Goal: Task Accomplishment & Management: Manage account settings

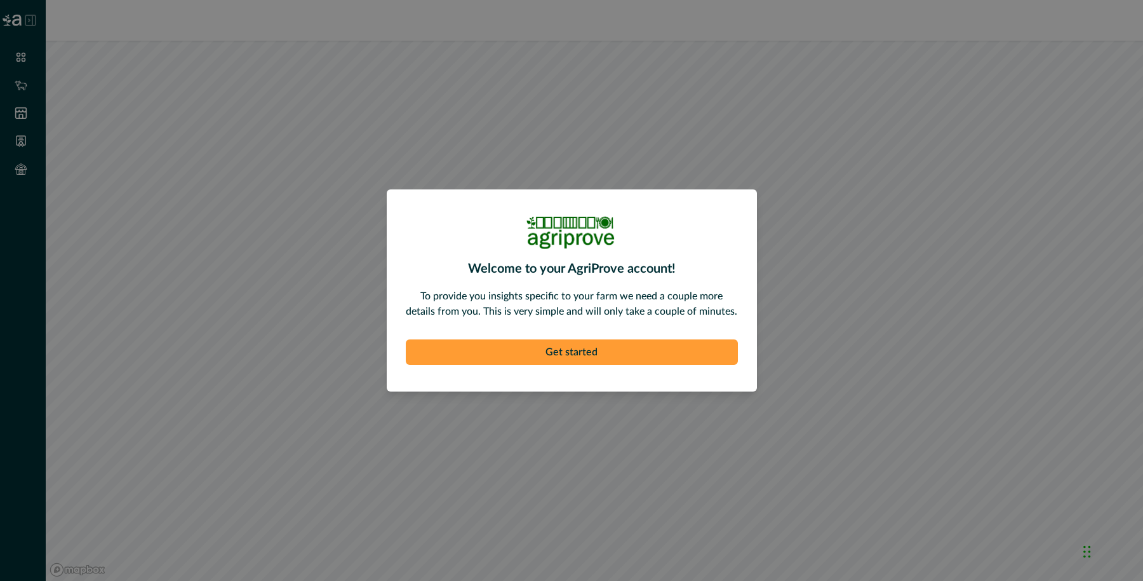
click at [567, 351] on button "Get started" at bounding box center [572, 351] width 332 height 25
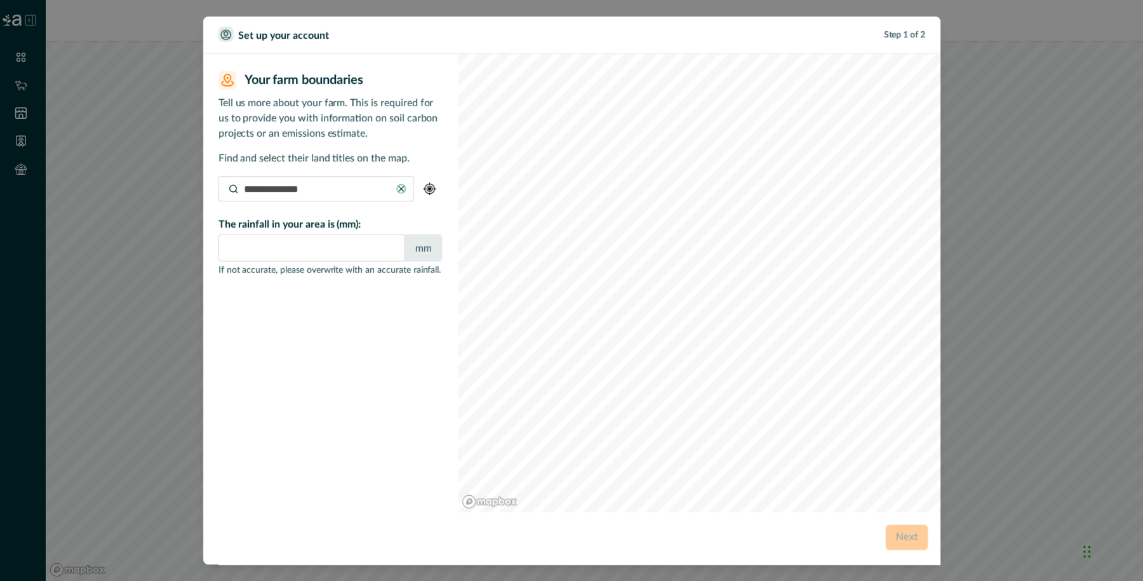
type input "*"
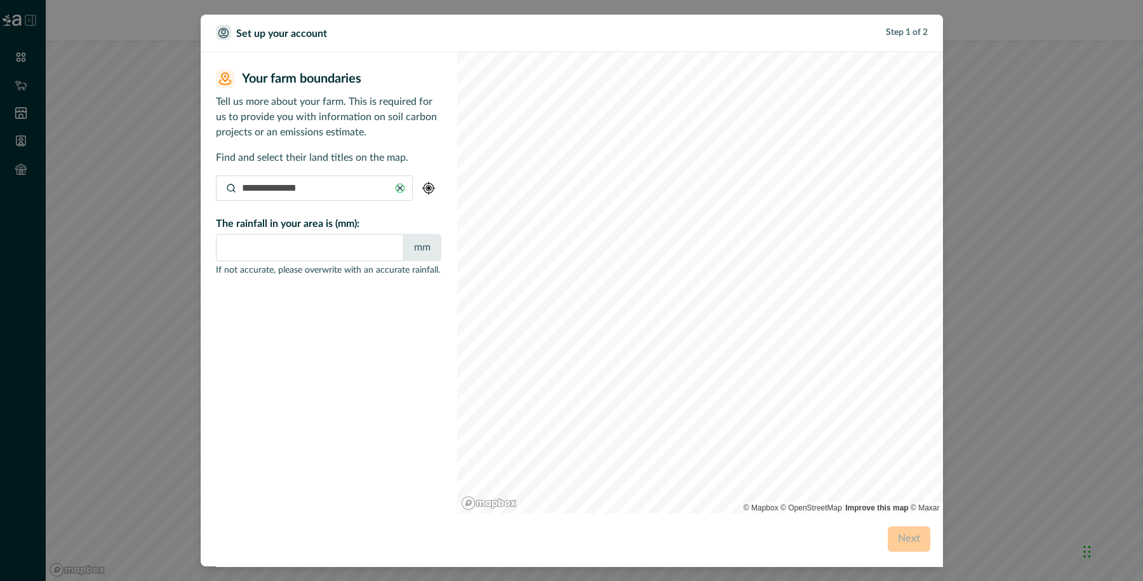
click at [557, 523] on form "Your farm boundaries Your farm boundaries Tell us more about your farm. This is…" at bounding box center [579, 309] width 727 height 514
click at [328, 192] on input at bounding box center [314, 187] width 197 height 25
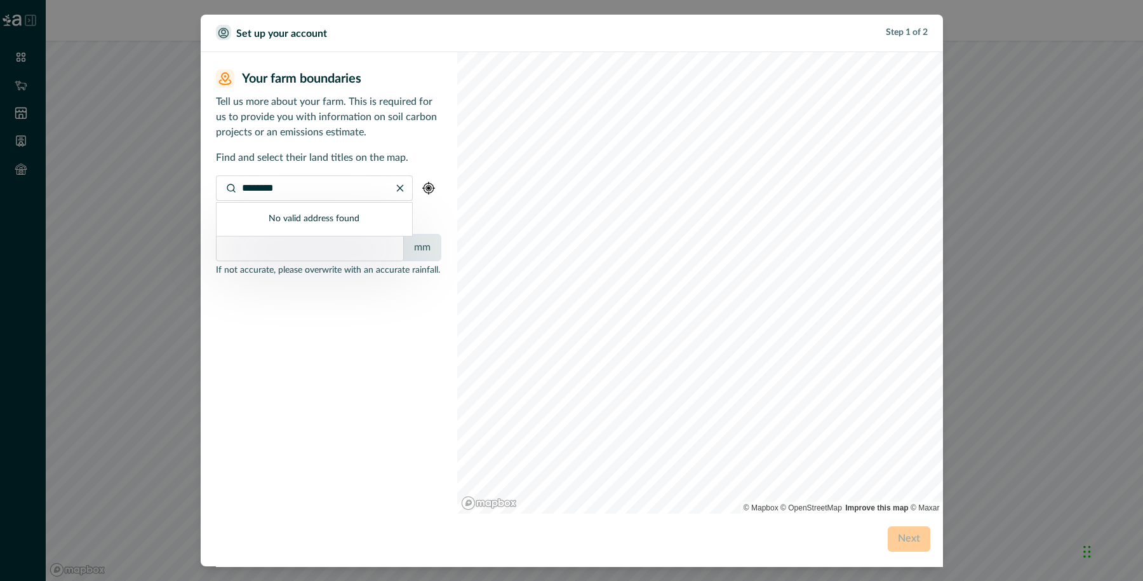
type input "********"
drag, startPoint x: 309, startPoint y: 192, endPoint x: 232, endPoint y: 197, distance: 77.0
click at [232, 197] on input "********" at bounding box center [314, 187] width 197 height 25
drag, startPoint x: 324, startPoint y: 188, endPoint x: 245, endPoint y: 202, distance: 80.6
click at [245, 201] on div "**********" at bounding box center [314, 187] width 197 height 25
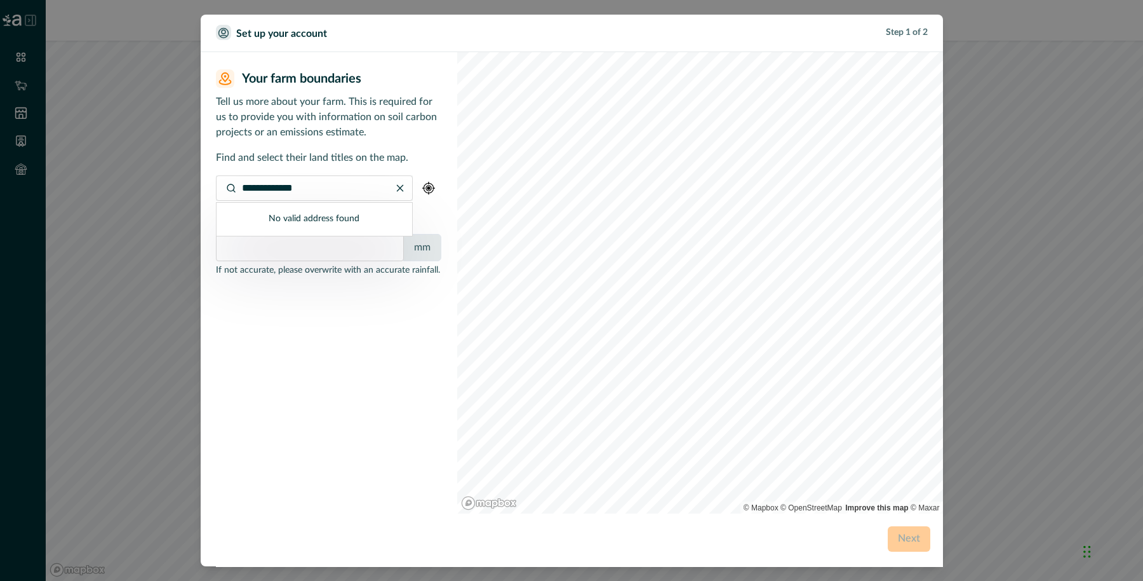
type input "*"
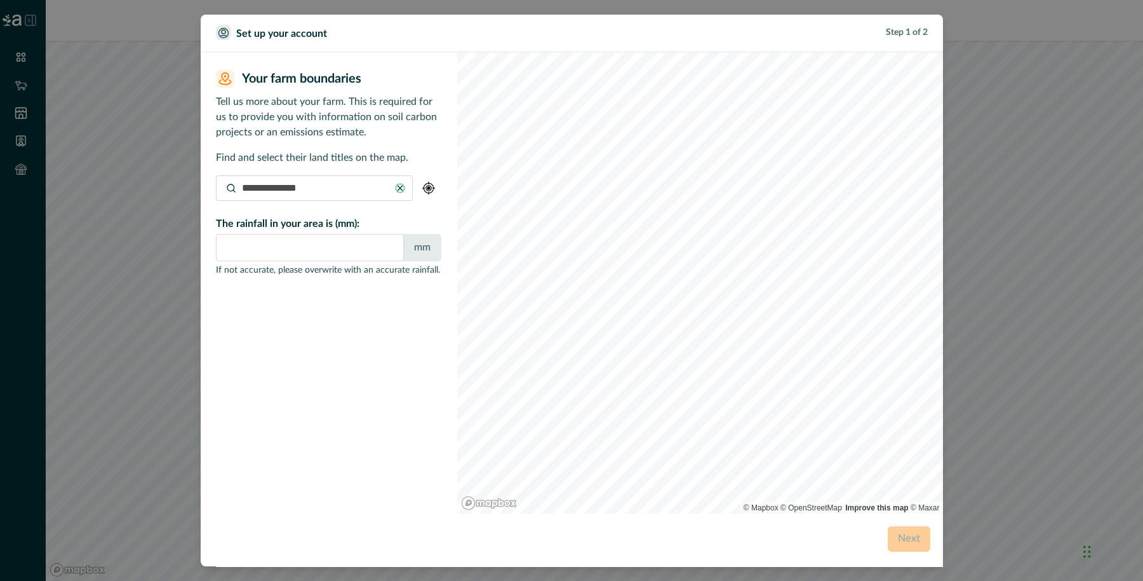
type input "***"
type input "**********"
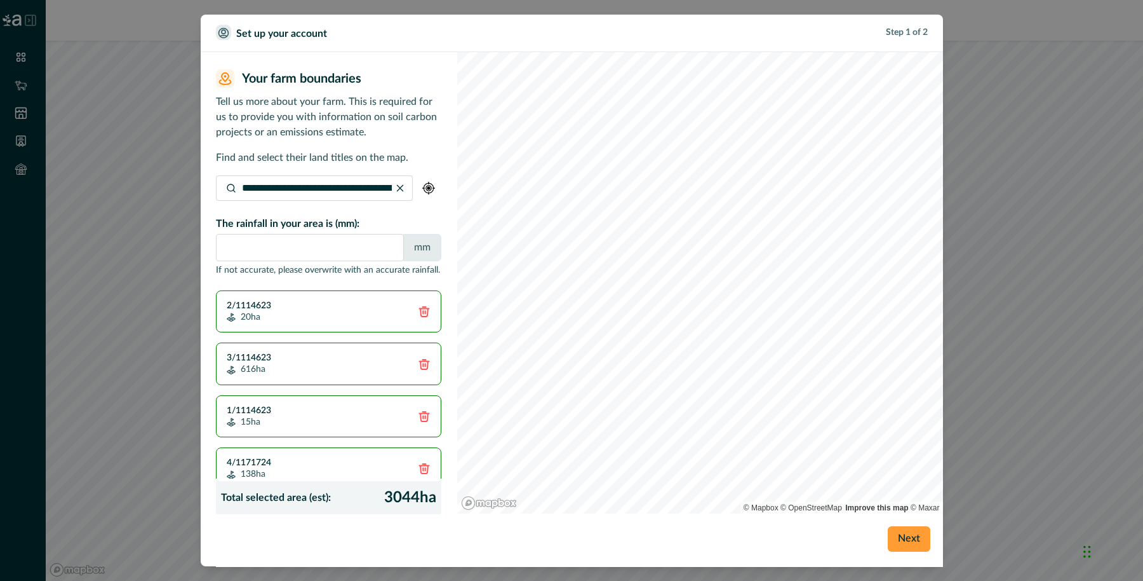
click at [904, 540] on button "Next" at bounding box center [909, 538] width 43 height 25
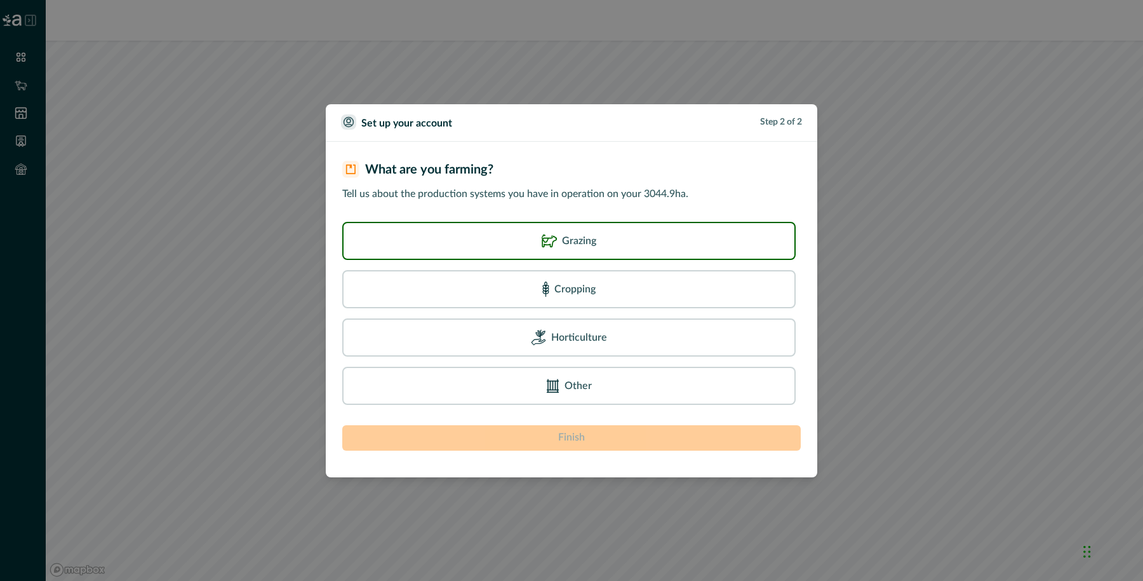
click at [574, 233] on p "Grazing" at bounding box center [579, 240] width 34 height 15
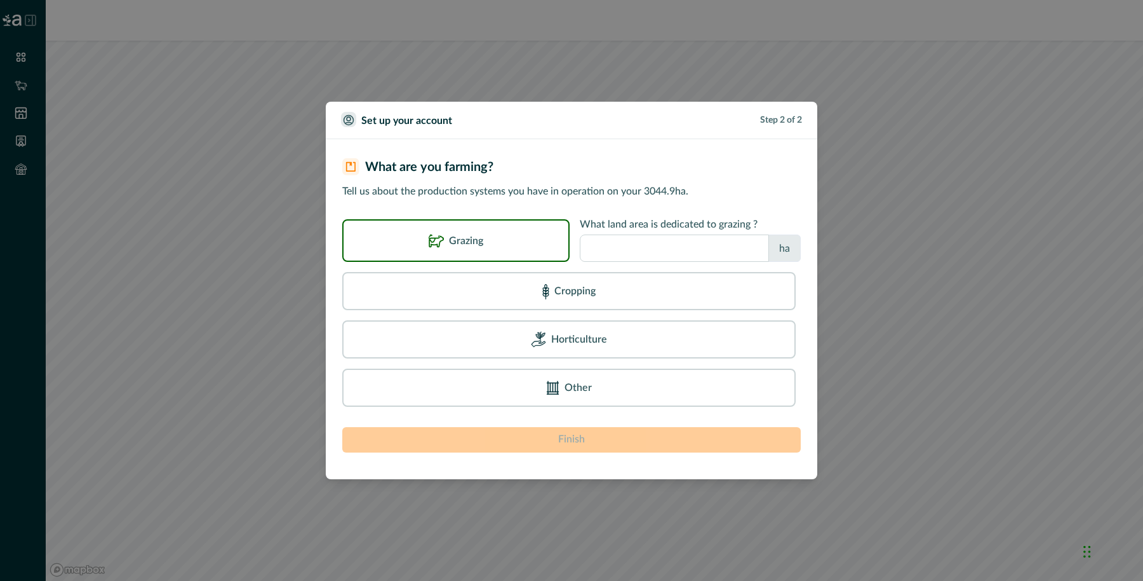
click at [608, 259] on input "number" at bounding box center [674, 247] width 189 height 27
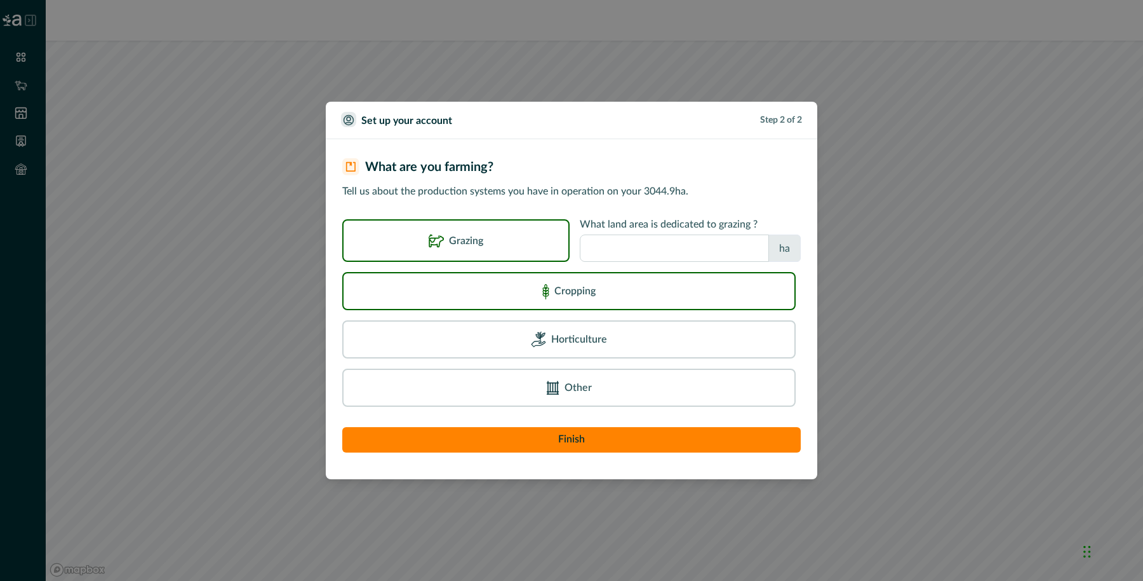
type input "****"
click at [596, 297] on div "Cropping" at bounding box center [569, 291] width 436 height 20
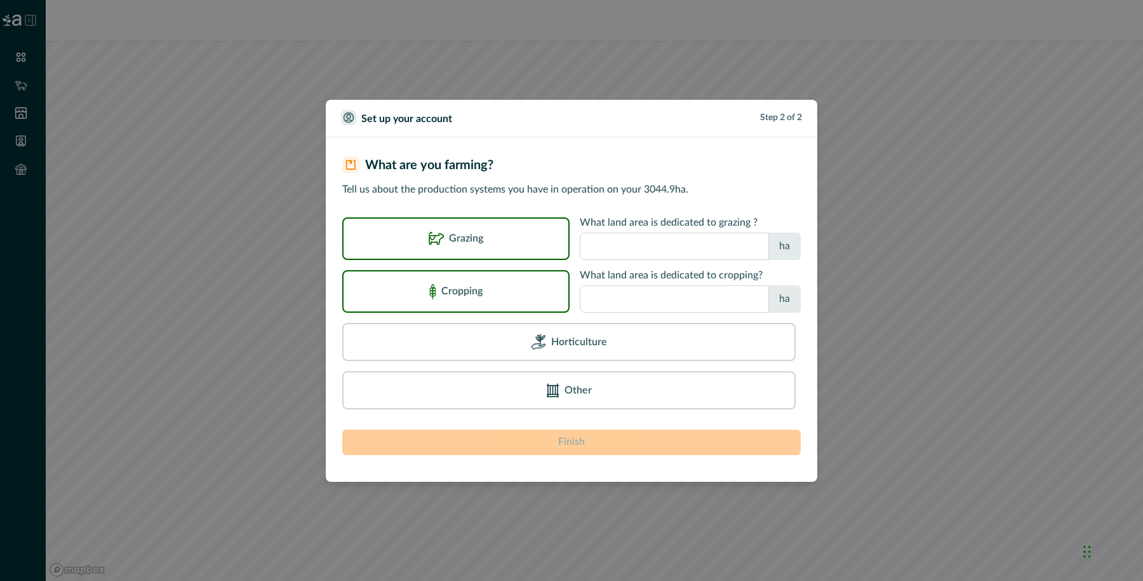
click at [589, 300] on input "number" at bounding box center [674, 298] width 189 height 27
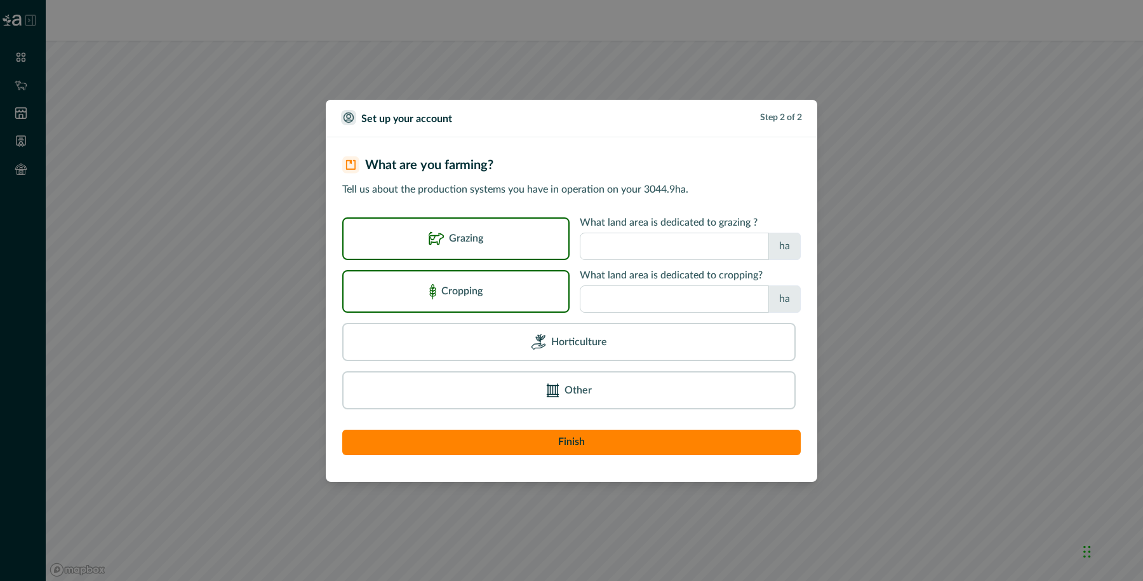
type input "***"
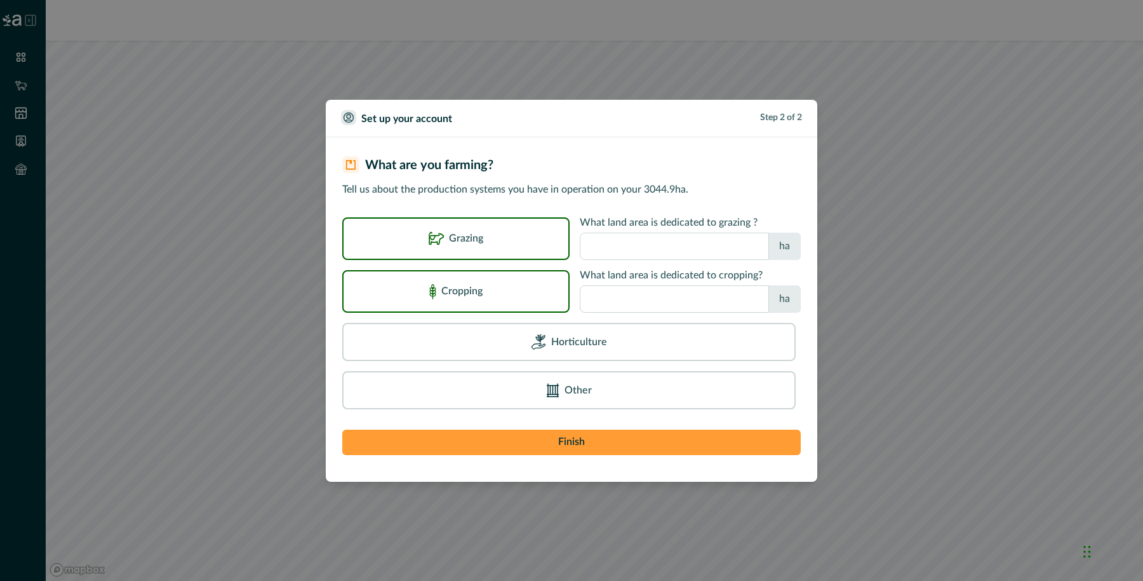
click at [605, 439] on button "Finish" at bounding box center [571, 441] width 459 height 25
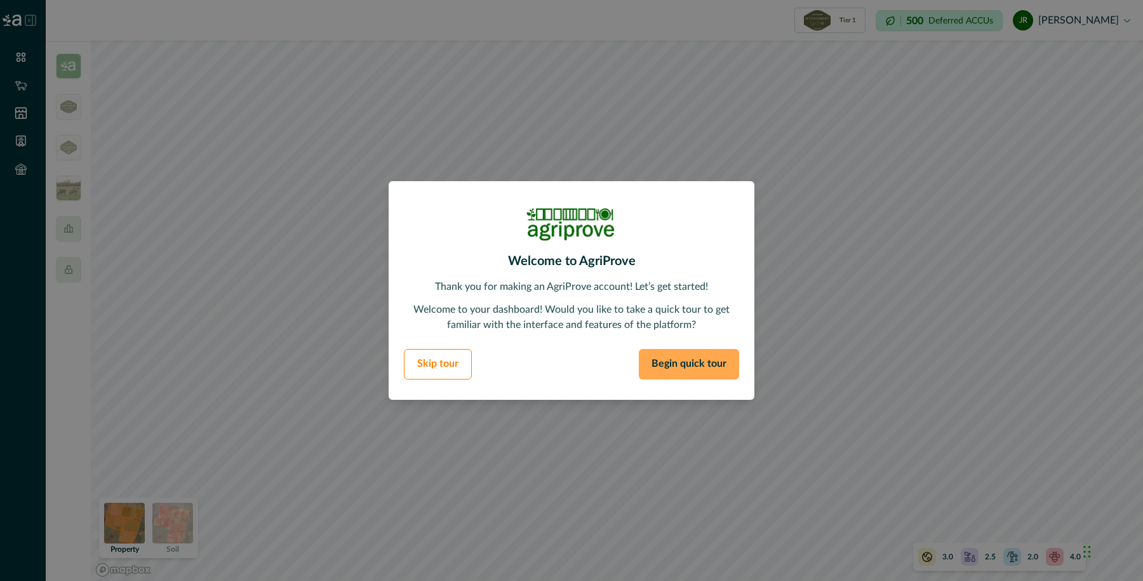
click at [675, 358] on button "Begin quick tour" at bounding box center [689, 364] width 100 height 30
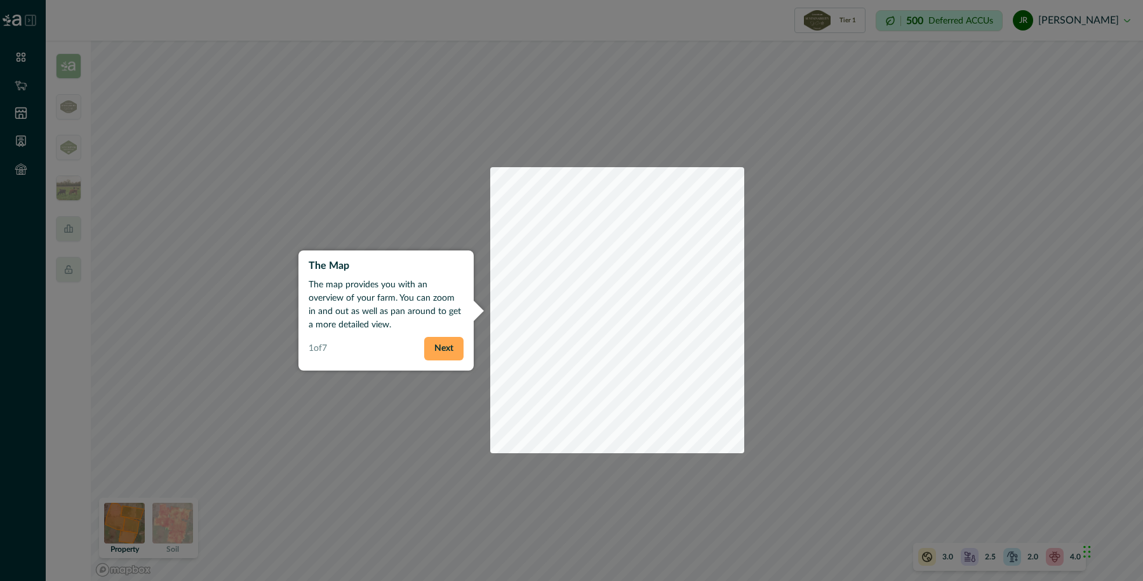
click at [444, 347] on button "Next" at bounding box center [443, 349] width 39 height 24
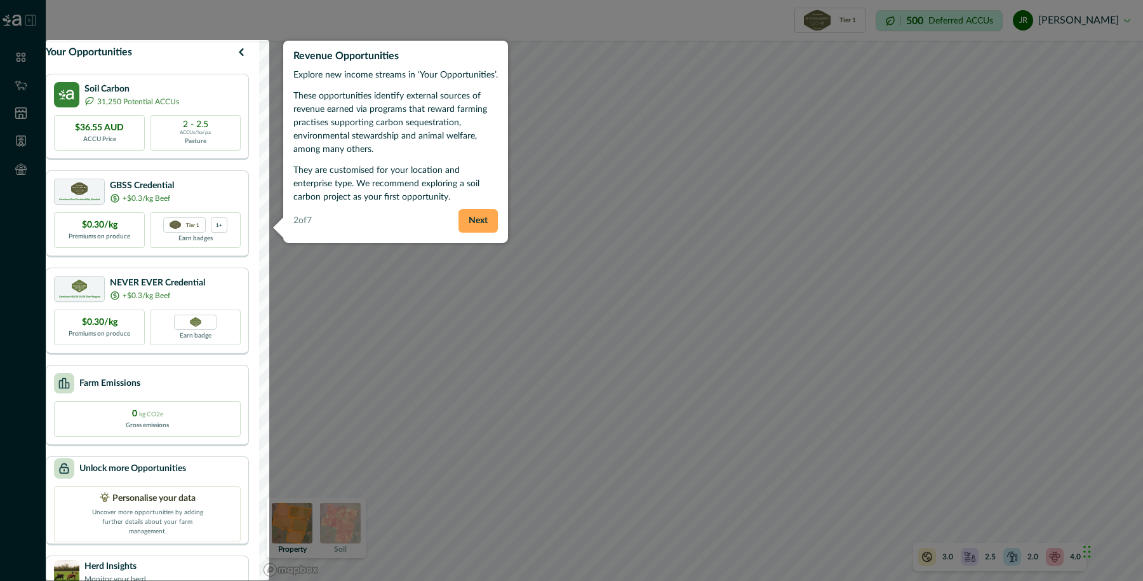
click at [476, 225] on button "Next" at bounding box center [478, 221] width 39 height 24
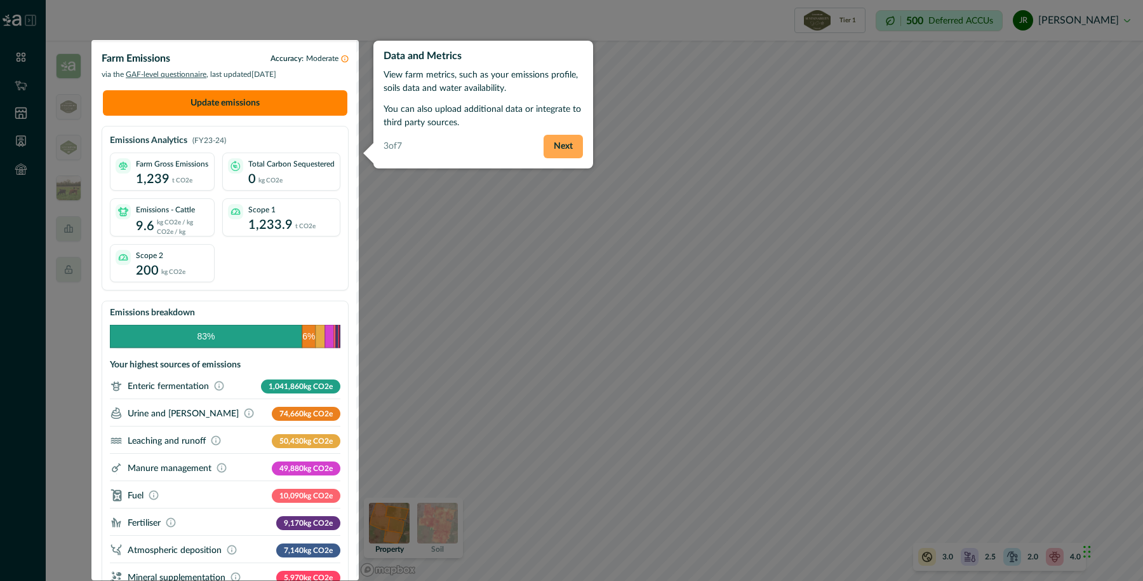
click at [563, 140] on button "Next" at bounding box center [563, 147] width 39 height 24
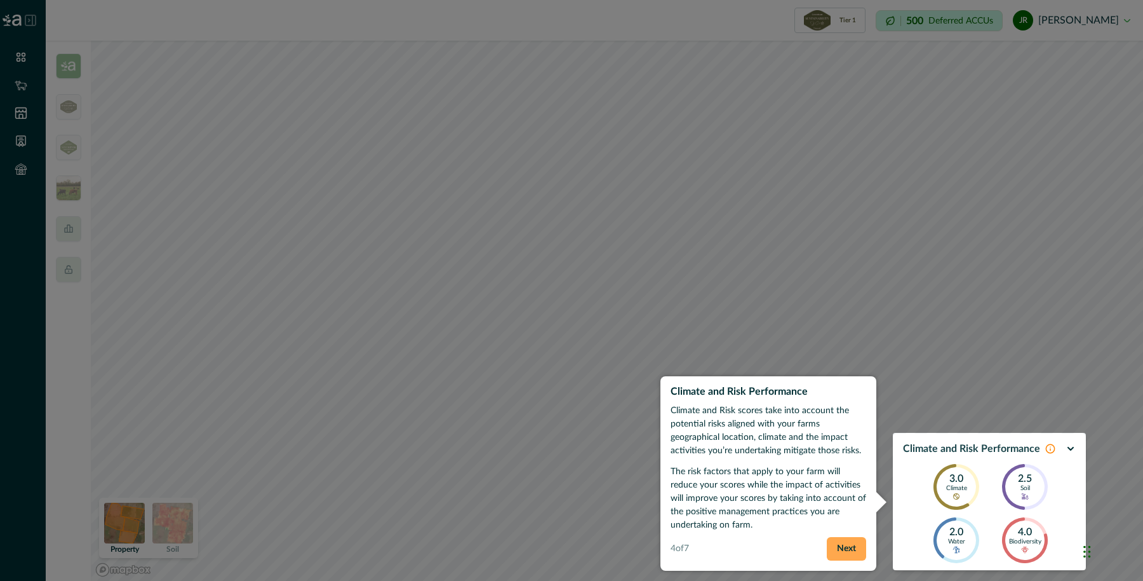
click at [852, 552] on button "Next" at bounding box center [846, 549] width 39 height 24
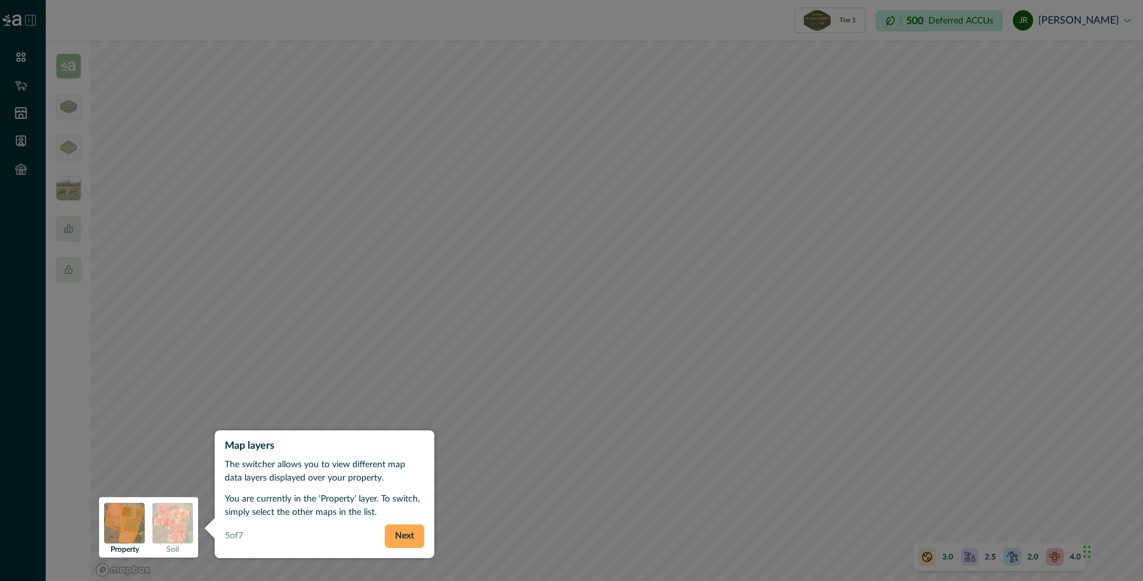
click at [408, 527] on button "Next" at bounding box center [404, 536] width 39 height 24
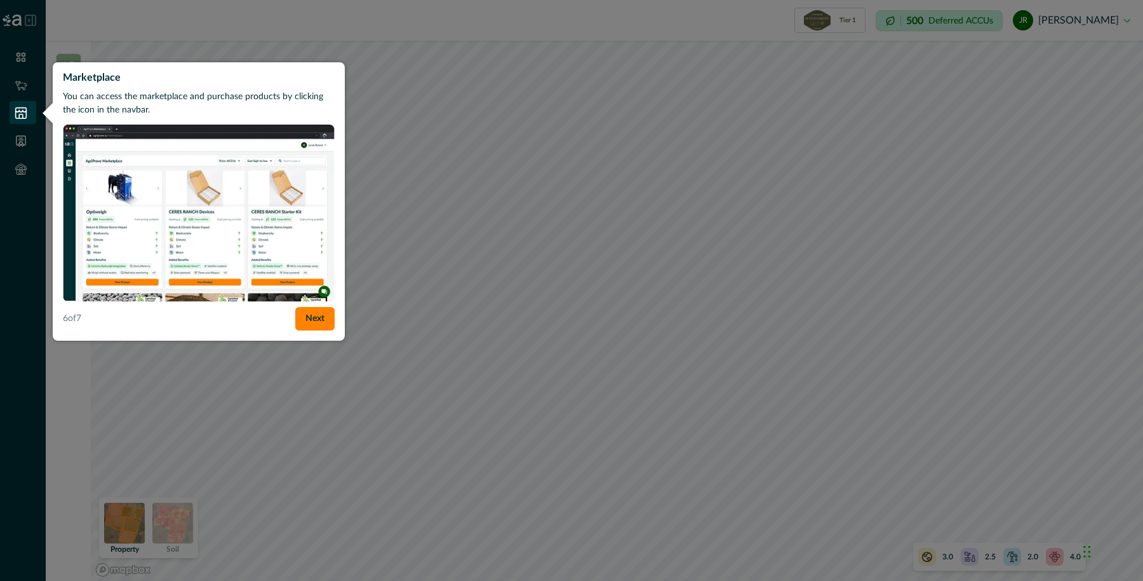
click at [532, 182] on div at bounding box center [571, 290] width 1143 height 581
click at [874, 43] on div at bounding box center [571, 290] width 1143 height 581
click at [319, 320] on button "Next" at bounding box center [314, 319] width 39 height 24
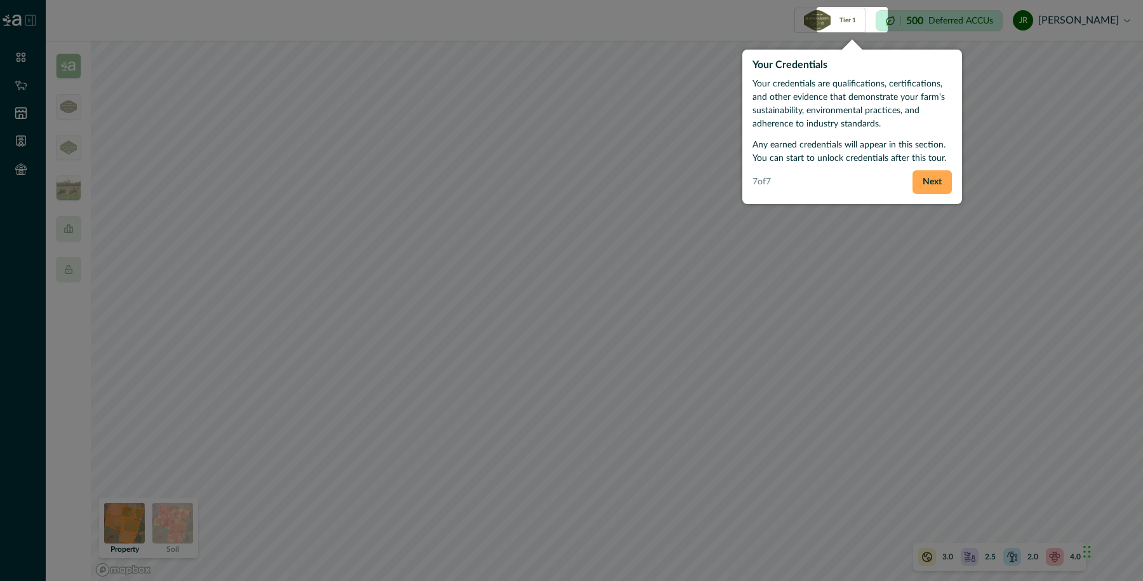
click at [935, 178] on button "Next" at bounding box center [932, 182] width 39 height 24
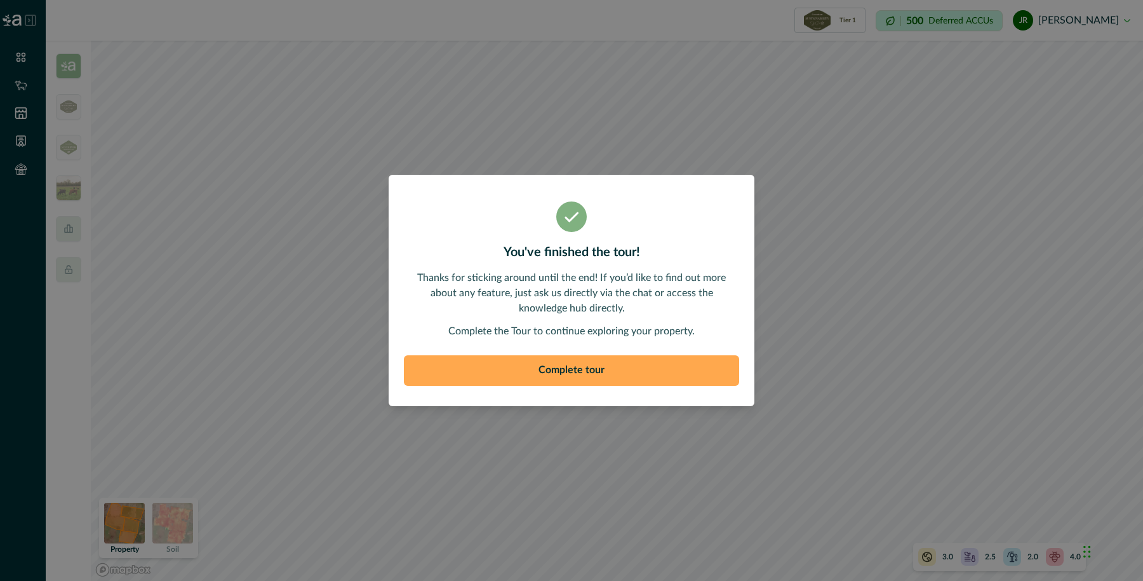
click at [633, 372] on button "Complete tour" at bounding box center [571, 370] width 335 height 30
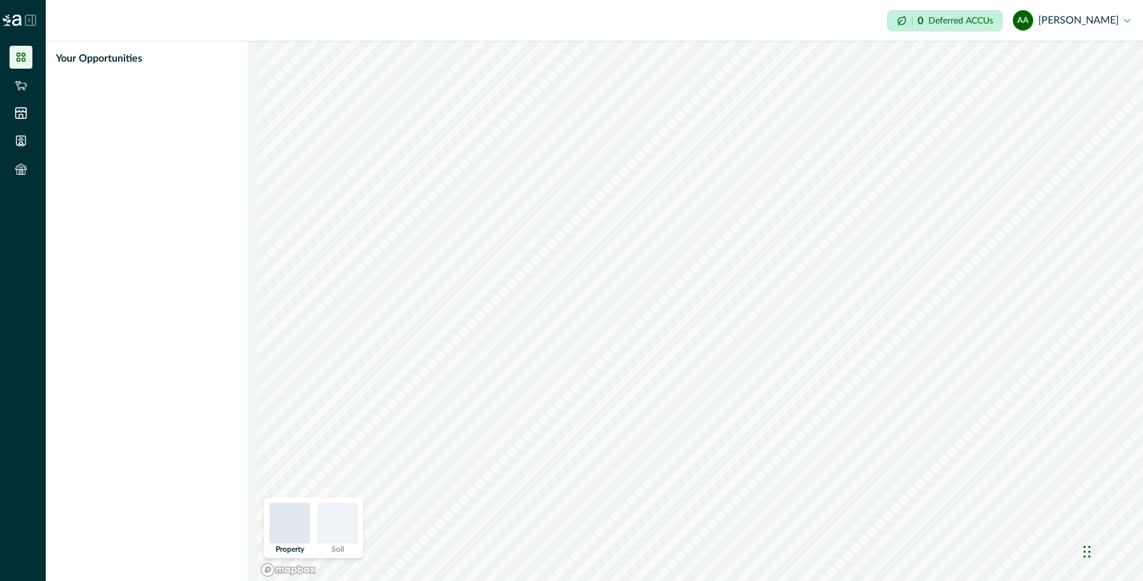
click at [1066, 30] on button "AA [PERSON_NAME]" at bounding box center [1072, 20] width 118 height 30
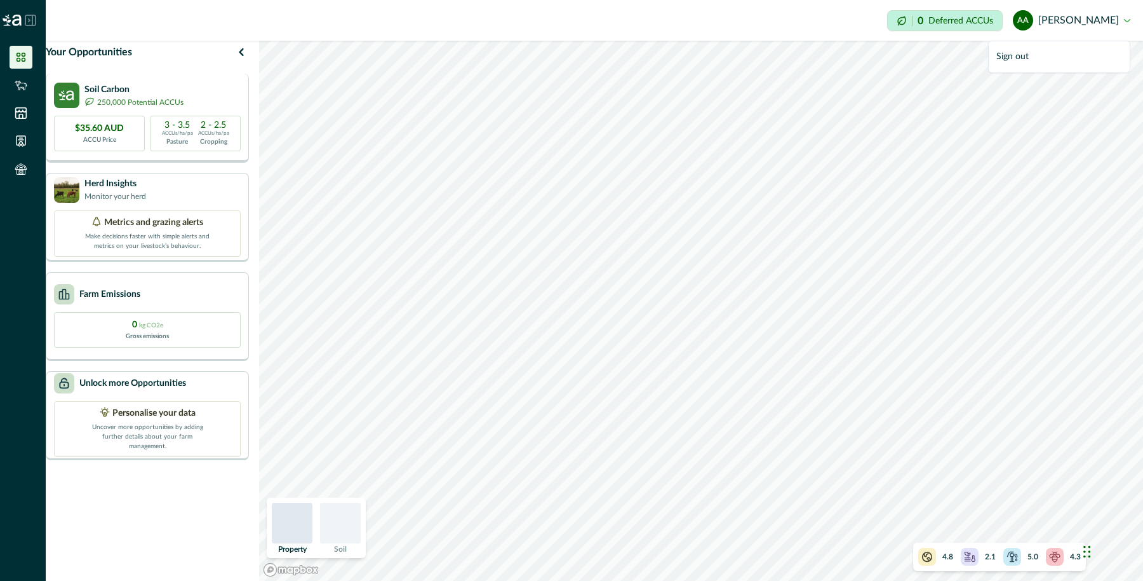
click at [159, 121] on div "Soil Carbon 250,000 Potential ACCUs $35.60 AUD ACCU Price 3 - 3.5 ACCUs/ha/pa P…" at bounding box center [147, 118] width 203 height 89
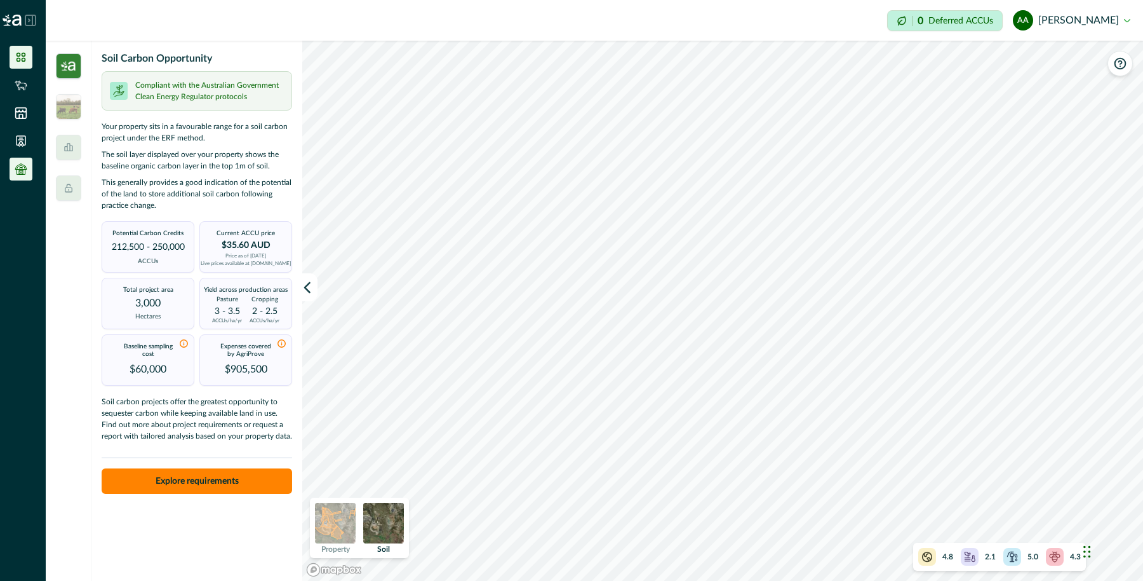
click at [20, 169] on icon at bounding box center [21, 169] width 3 height 2
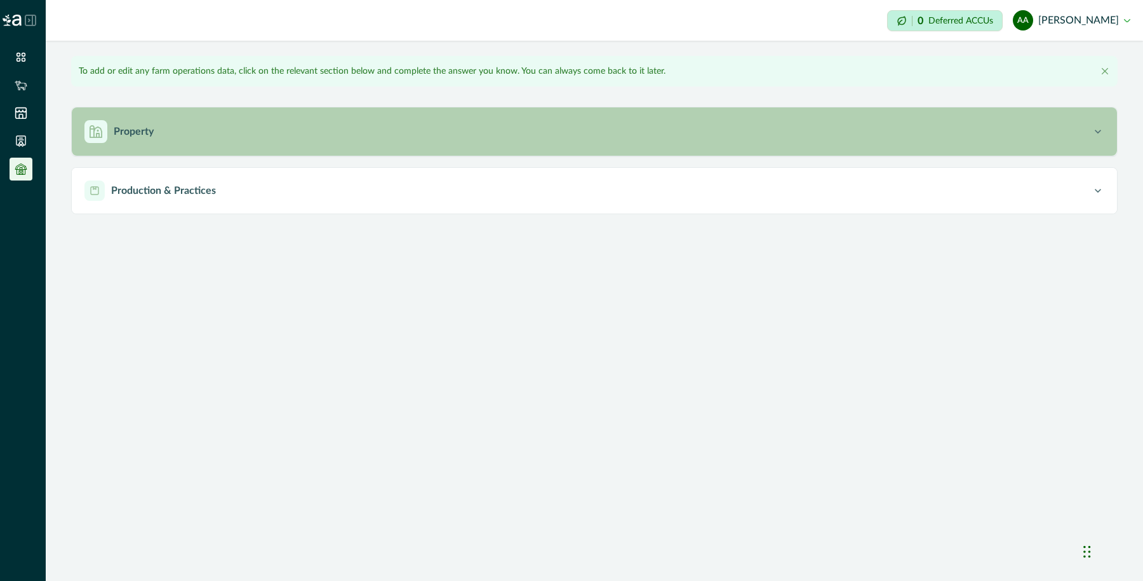
click at [99, 140] on div "button" at bounding box center [95, 131] width 23 height 23
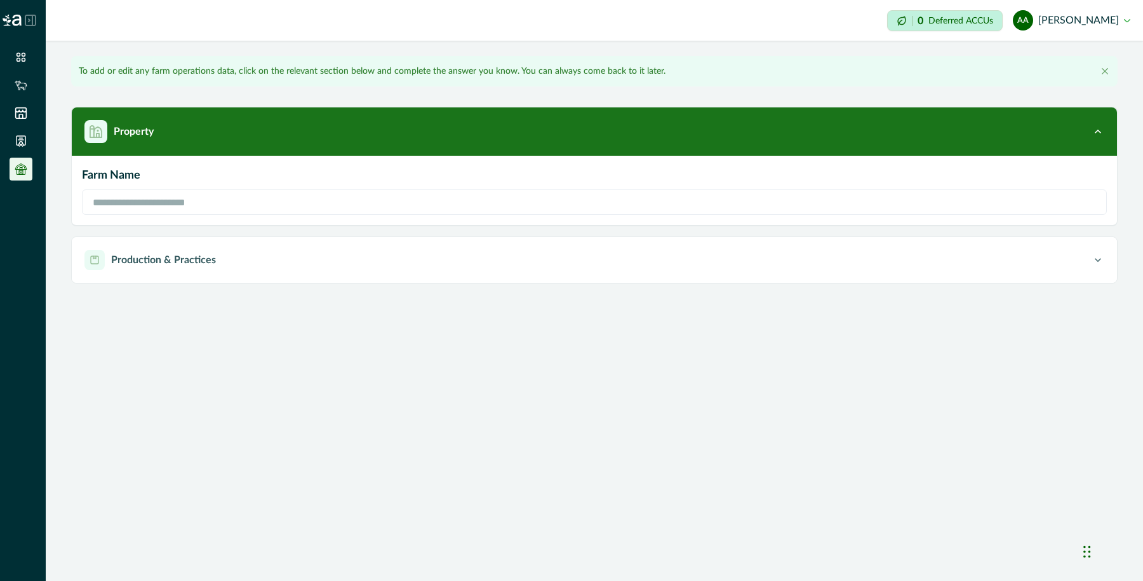
type input "**********"
click at [1115, 21] on button "AA [PERSON_NAME]" at bounding box center [1072, 20] width 118 height 30
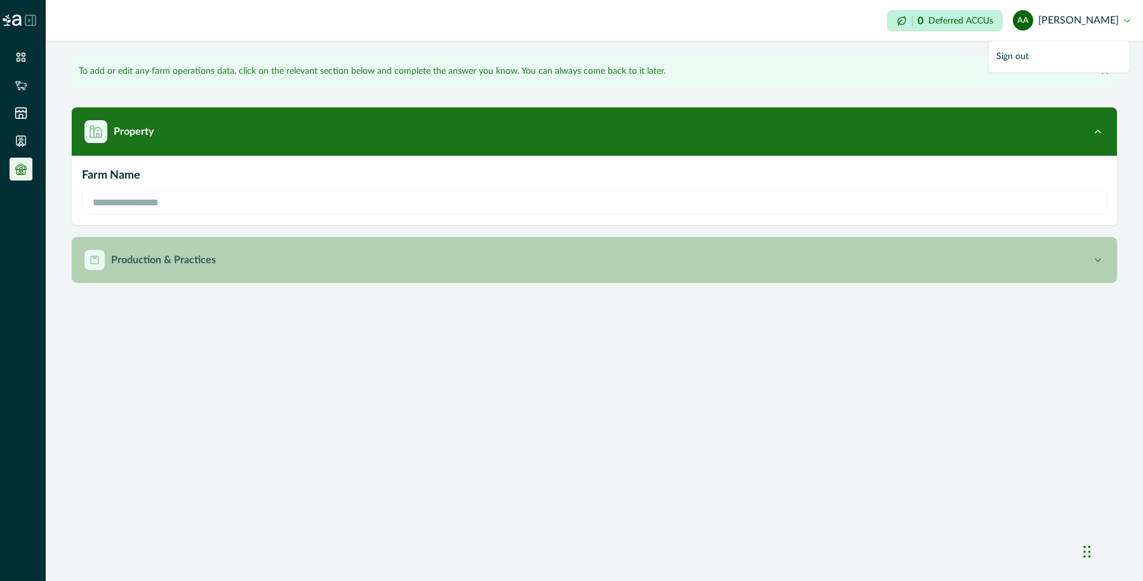
click at [220, 273] on button "Production & Practices" at bounding box center [595, 260] width 1046 height 46
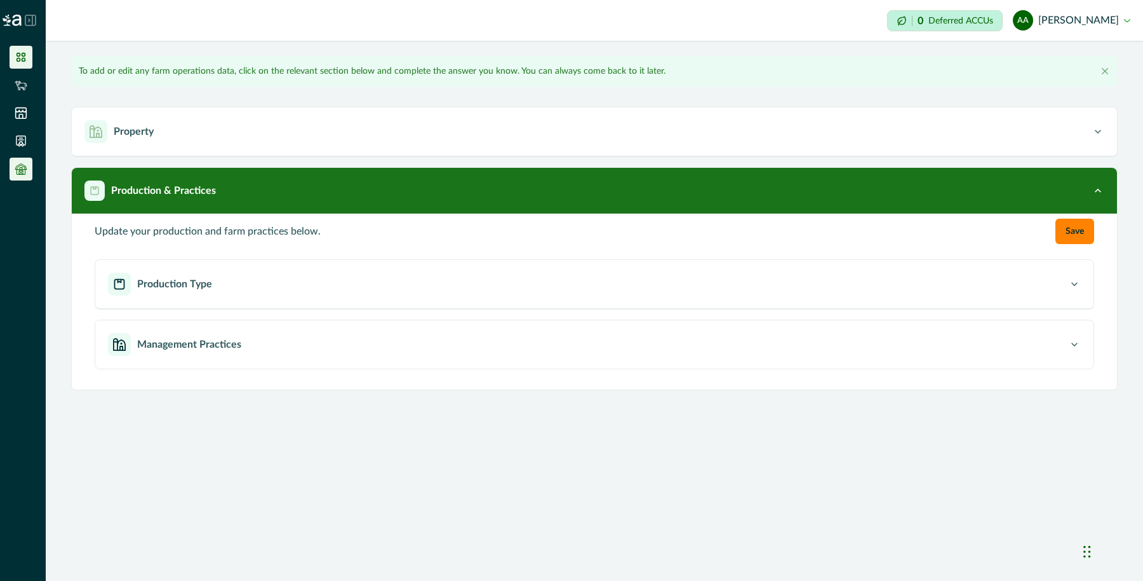
click at [24, 60] on icon at bounding box center [21, 57] width 9 height 9
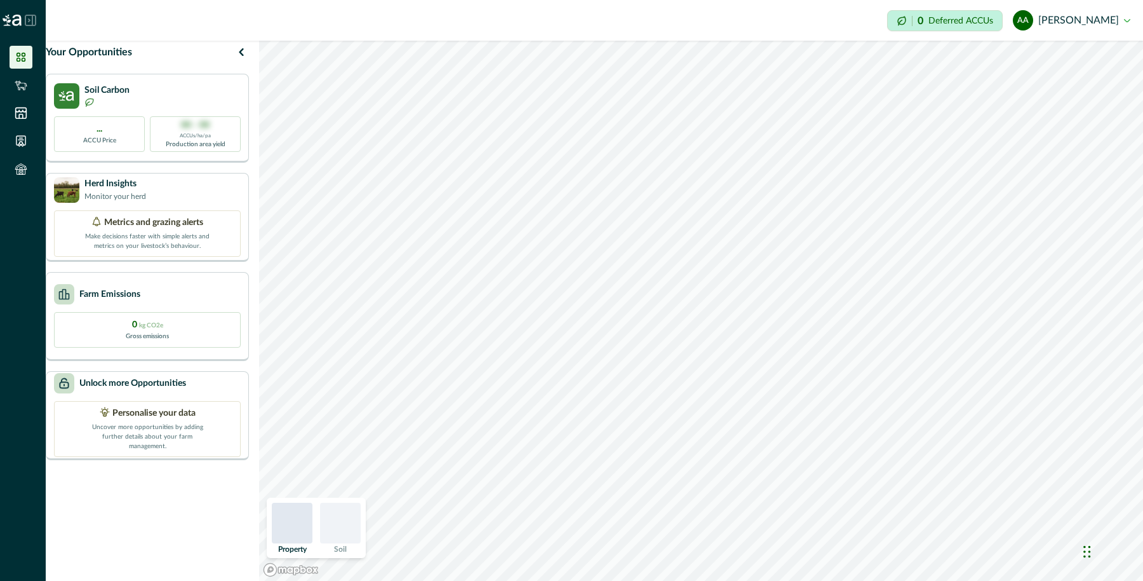
click at [34, 26] on div at bounding box center [23, 20] width 46 height 41
click at [31, 19] on icon at bounding box center [30, 20] width 11 height 11
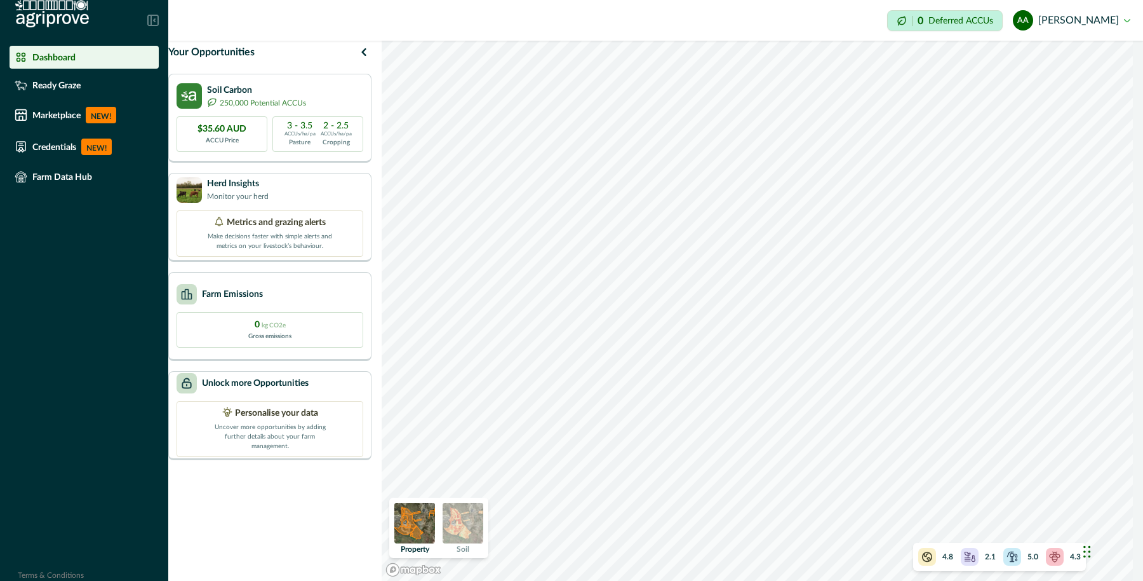
click at [226, 60] on p "Your Opportunities" at bounding box center [211, 51] width 86 height 15
click at [54, 175] on p "Farm Data Hub" at bounding box center [62, 176] width 60 height 10
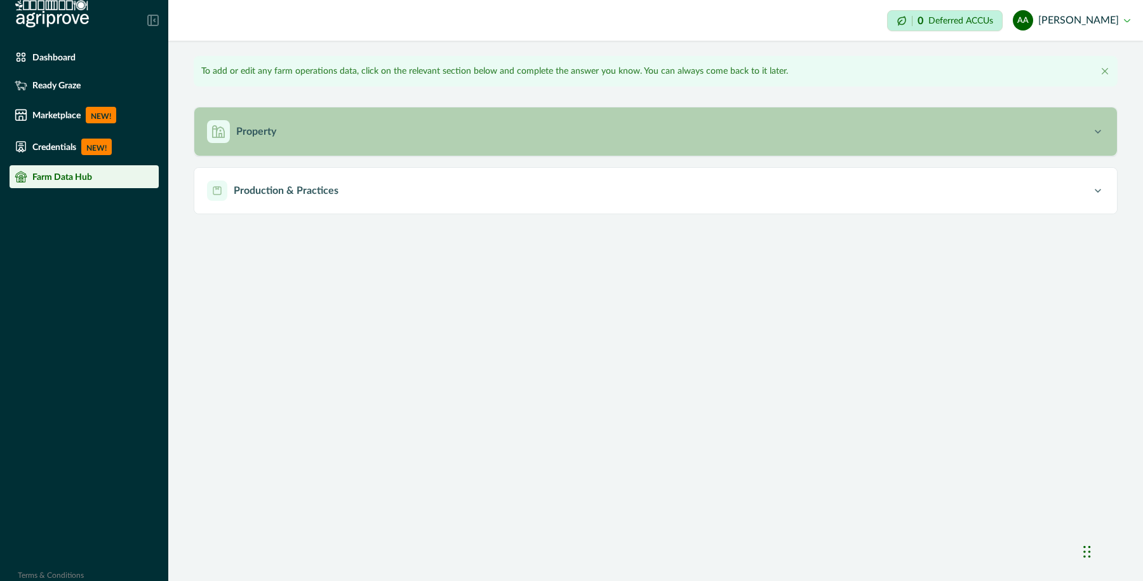
click at [222, 128] on icon "button" at bounding box center [218, 131] width 11 height 11
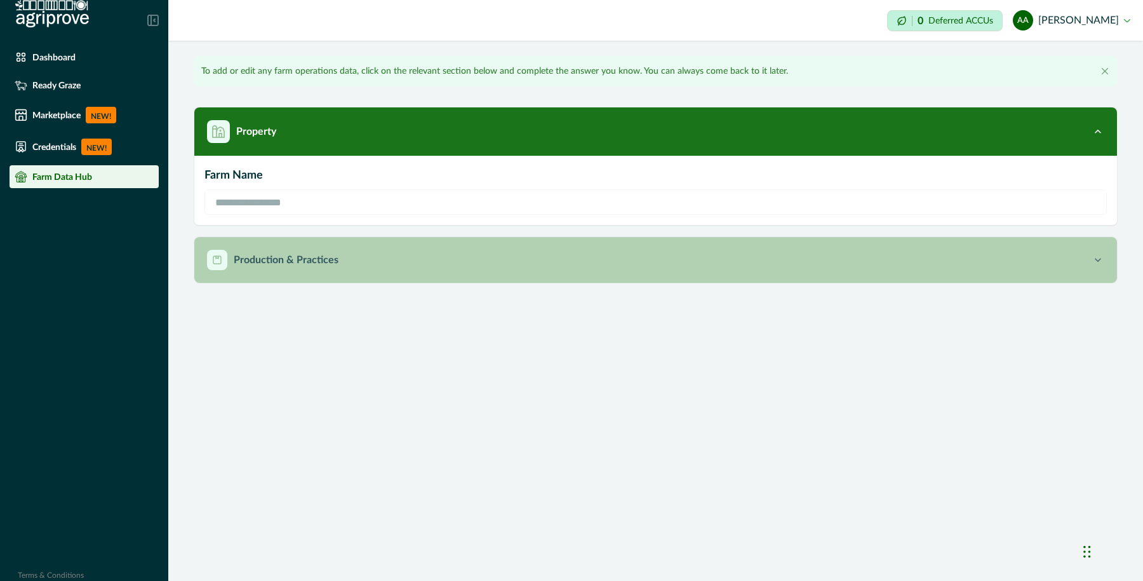
click at [265, 266] on p "Production & Practices" at bounding box center [286, 259] width 105 height 15
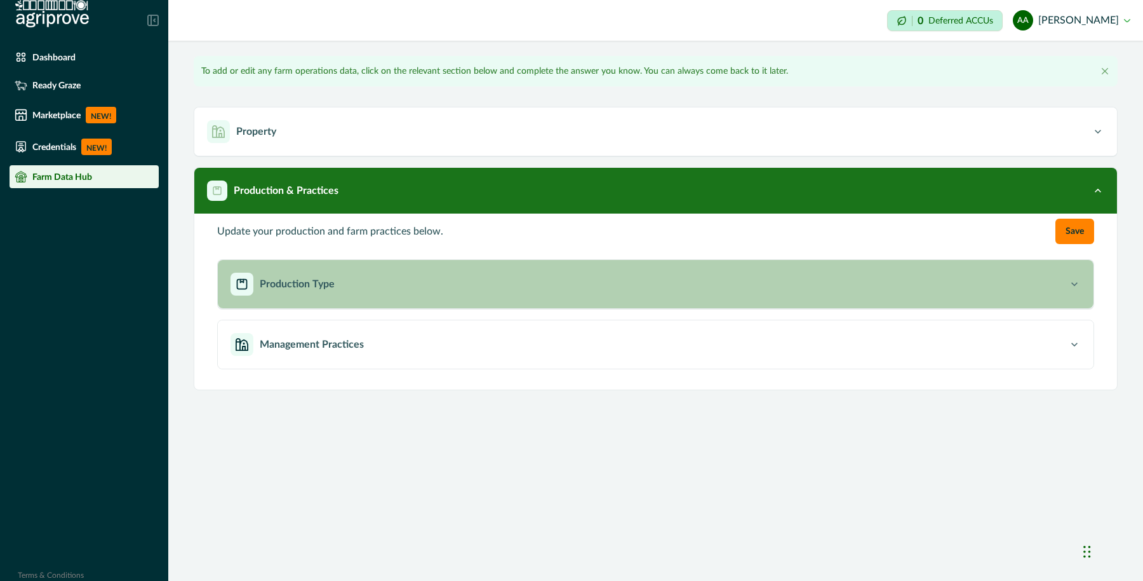
click at [319, 294] on button "Production Type" at bounding box center [656, 284] width 876 height 48
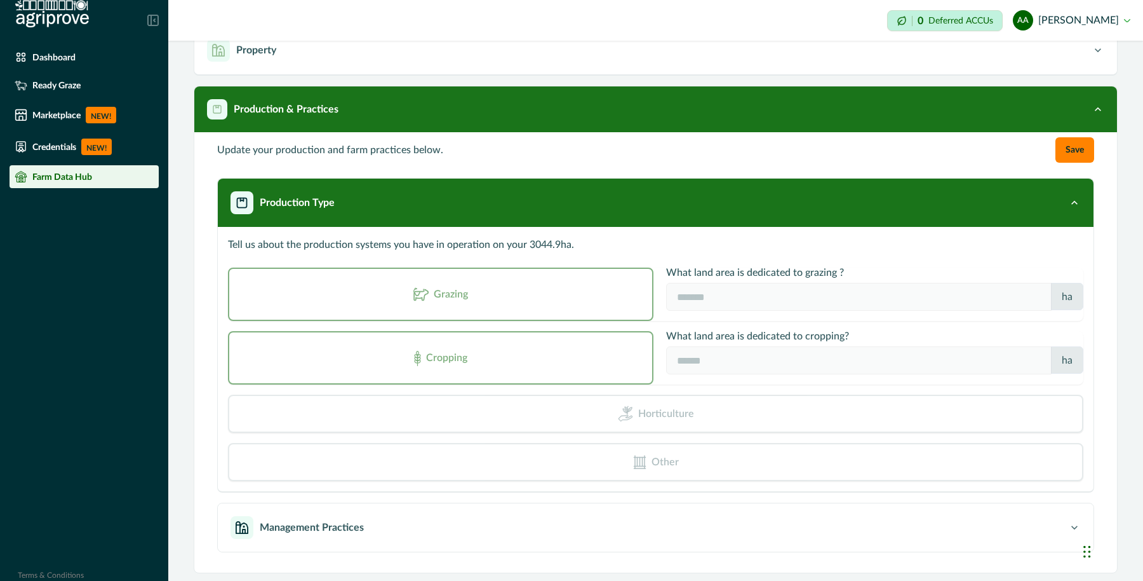
scroll to position [82, 0]
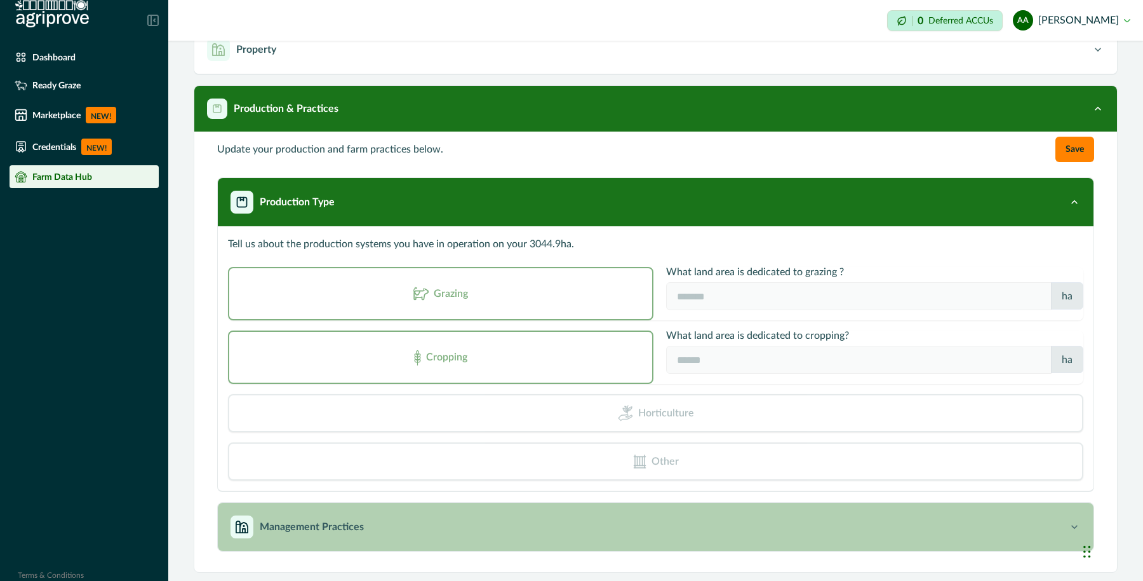
click at [335, 535] on div "Management Practices" at bounding box center [650, 526] width 838 height 23
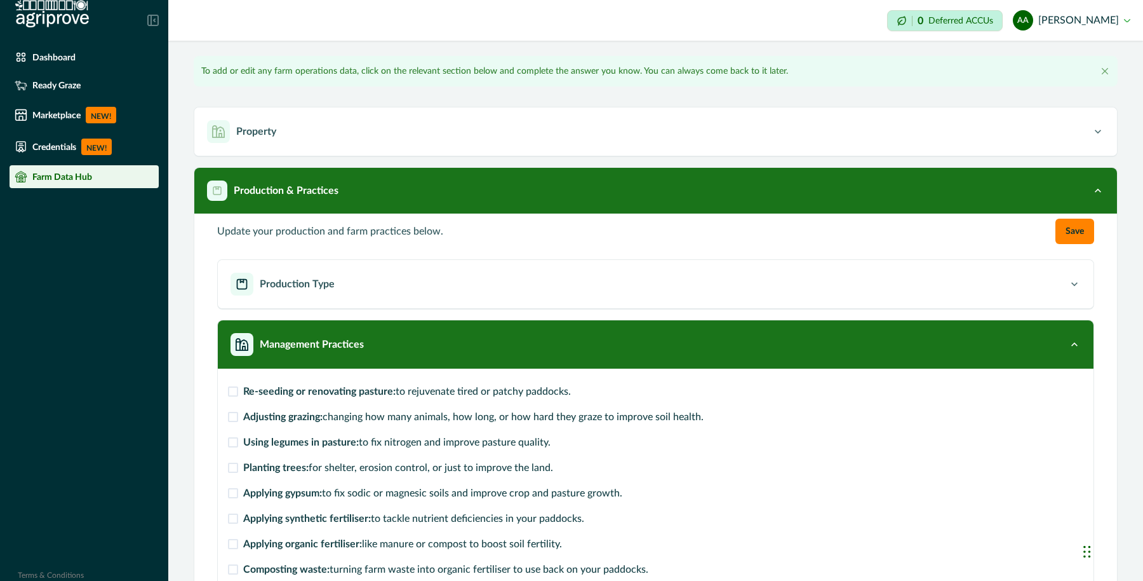
scroll to position [0, 0]
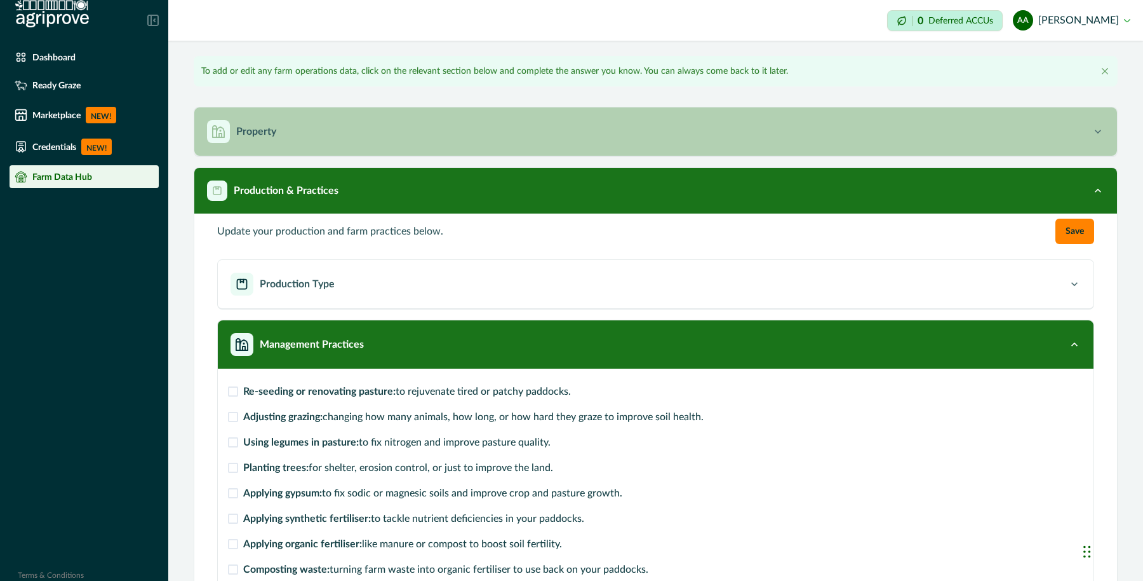
click at [356, 136] on div "Property" at bounding box center [649, 131] width 885 height 23
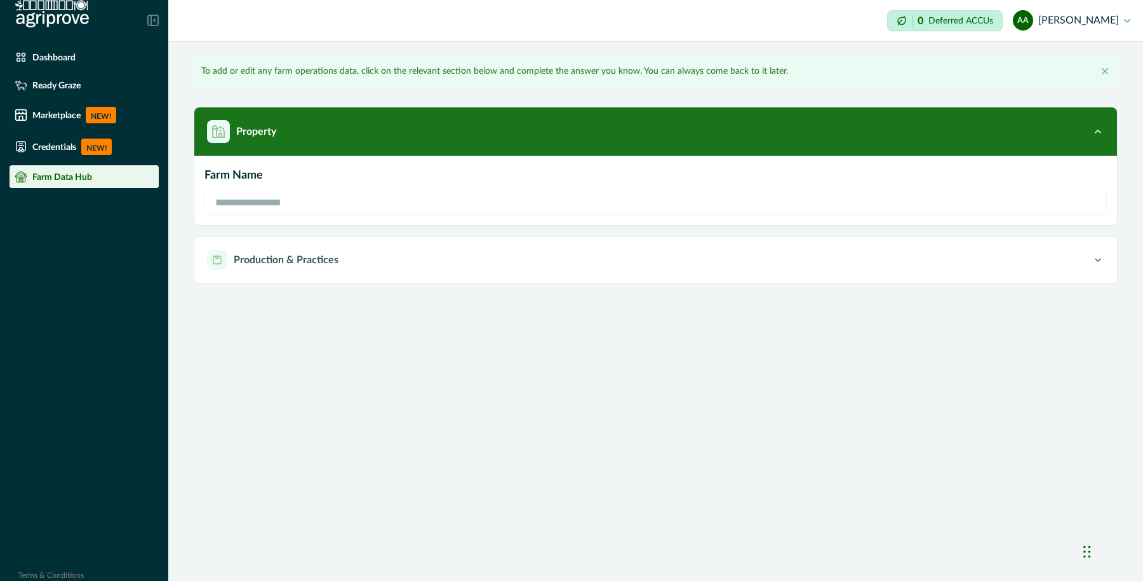
click at [1086, 13] on button "AA [PERSON_NAME]" at bounding box center [1072, 20] width 118 height 30
click at [1054, 53] on button "Sign out" at bounding box center [1059, 56] width 141 height 21
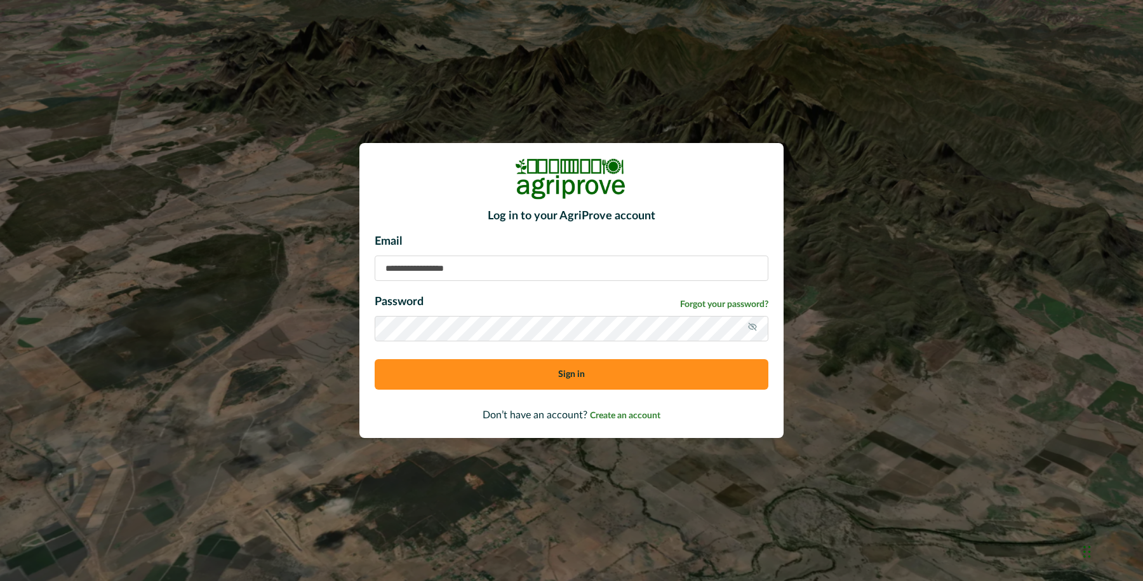
click at [499, 276] on input at bounding box center [572, 267] width 394 height 25
type input "**********"
click at [514, 378] on button "Sign in" at bounding box center [572, 374] width 394 height 30
